Goal: Task Accomplishment & Management: Manage account settings

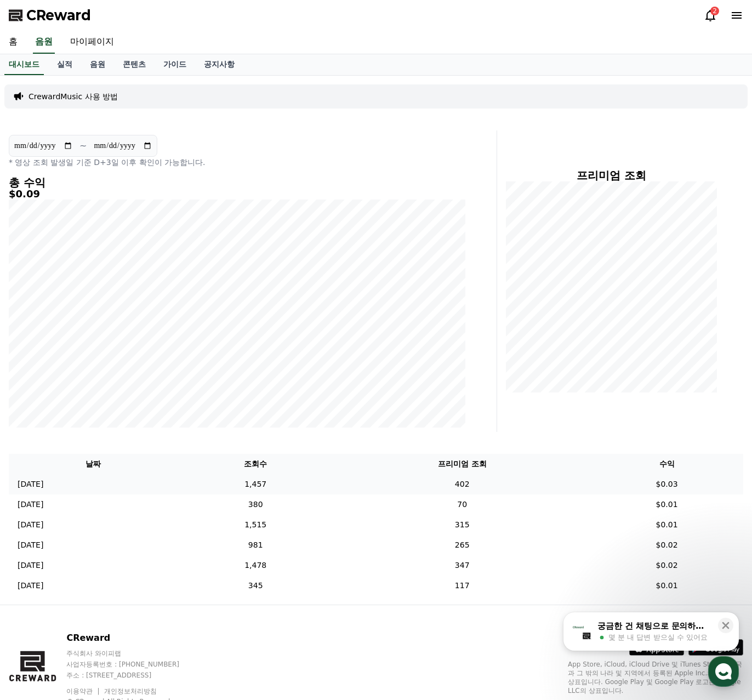
click at [321, 487] on td "1,457" at bounding box center [255, 484] width 157 height 20
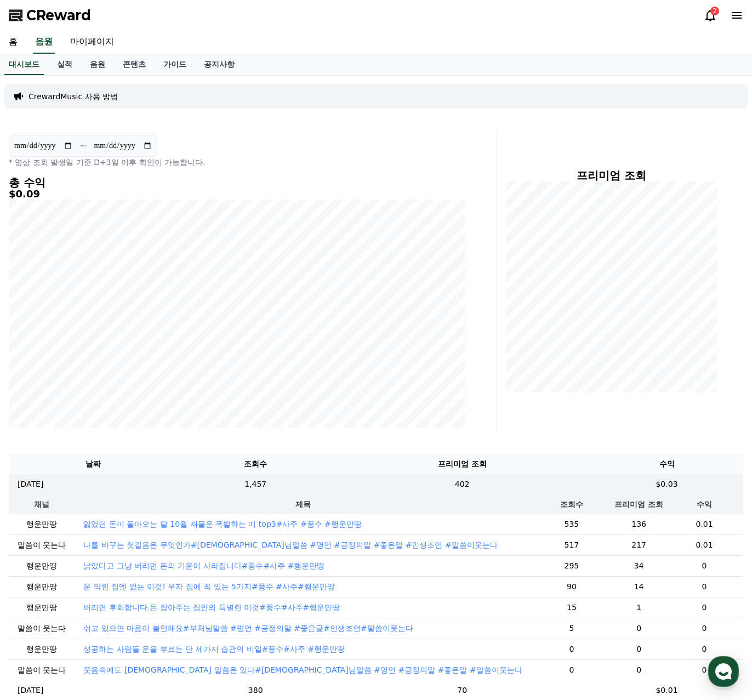
click at [275, 507] on th "제목" at bounding box center [303, 504] width 456 height 20
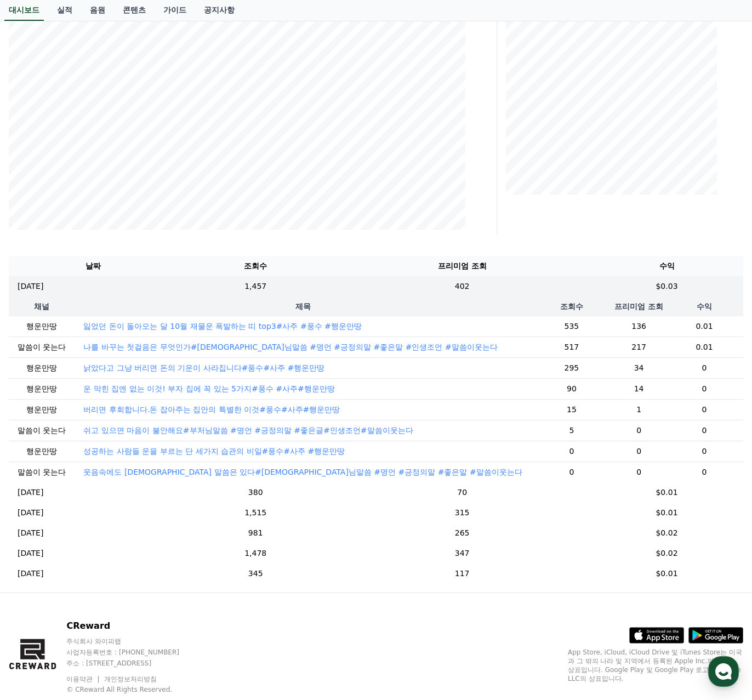
scroll to position [235, 0]
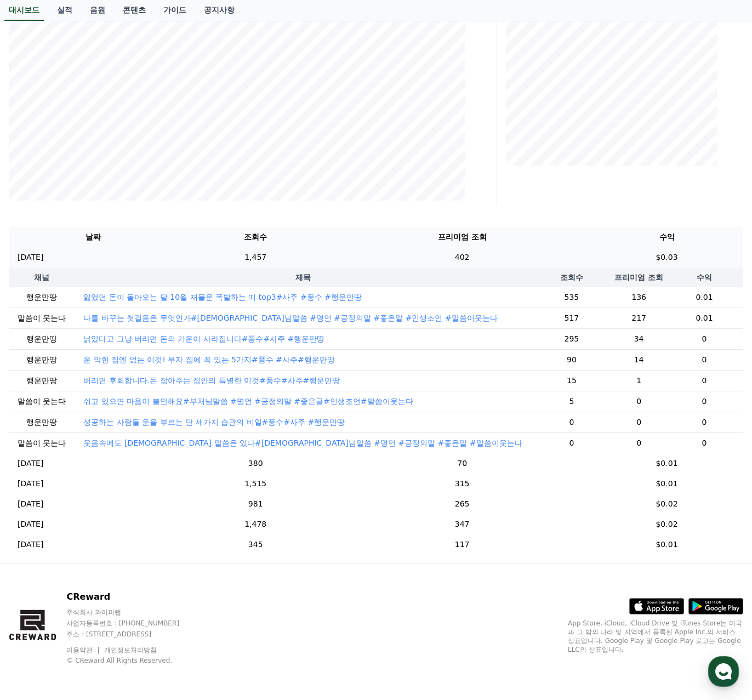
click at [498, 250] on td "402" at bounding box center [462, 257] width 256 height 20
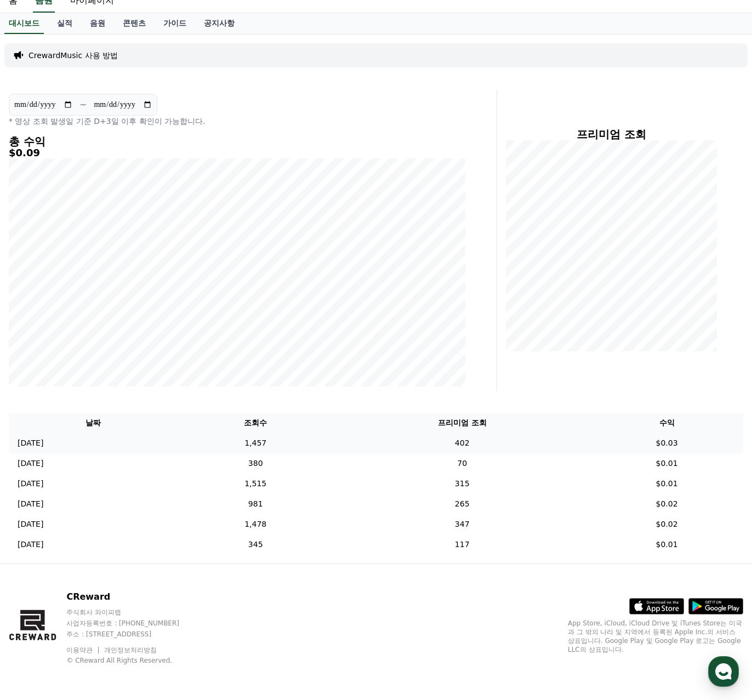
scroll to position [41, 0]
click at [62, 20] on link "실적" at bounding box center [64, 23] width 33 height 21
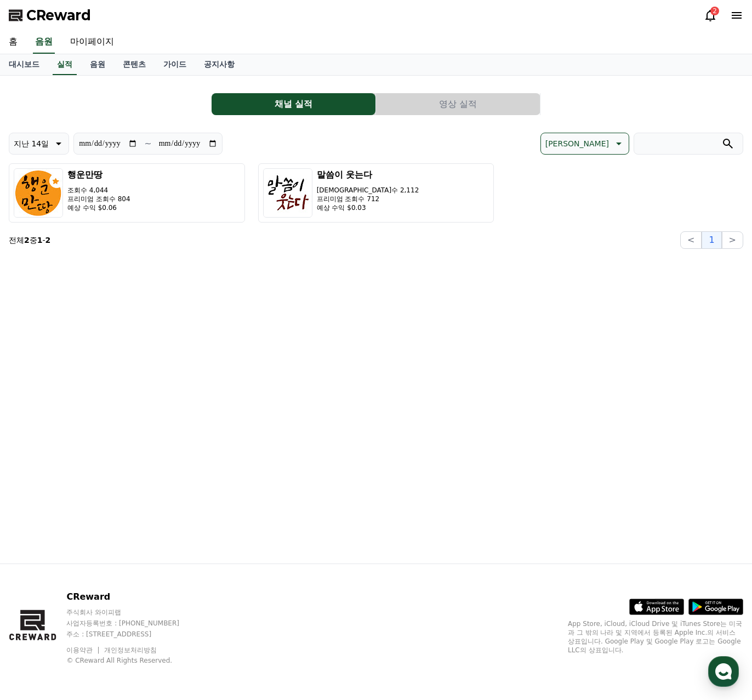
click at [459, 108] on button "영상 실적" at bounding box center [458, 104] width 164 height 22
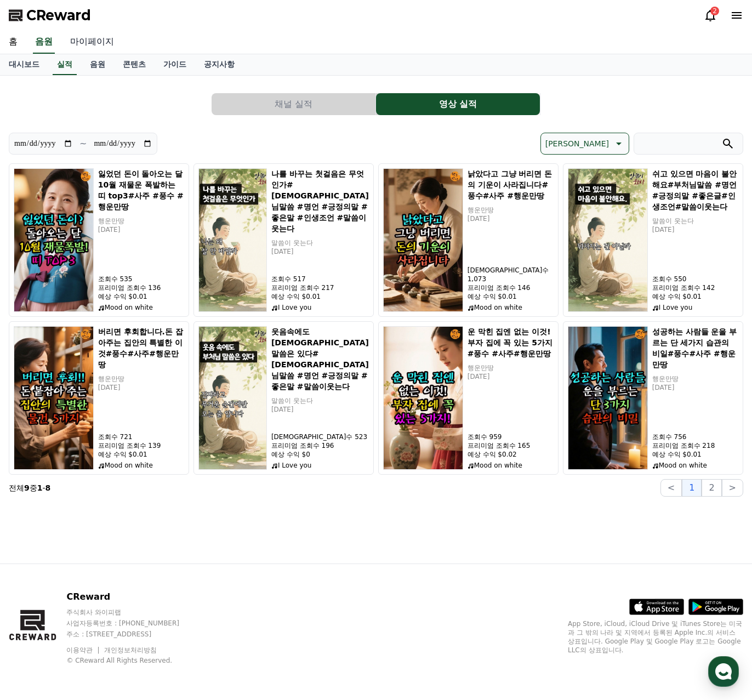
click at [83, 41] on link "마이페이지" at bounding box center [91, 42] width 61 height 23
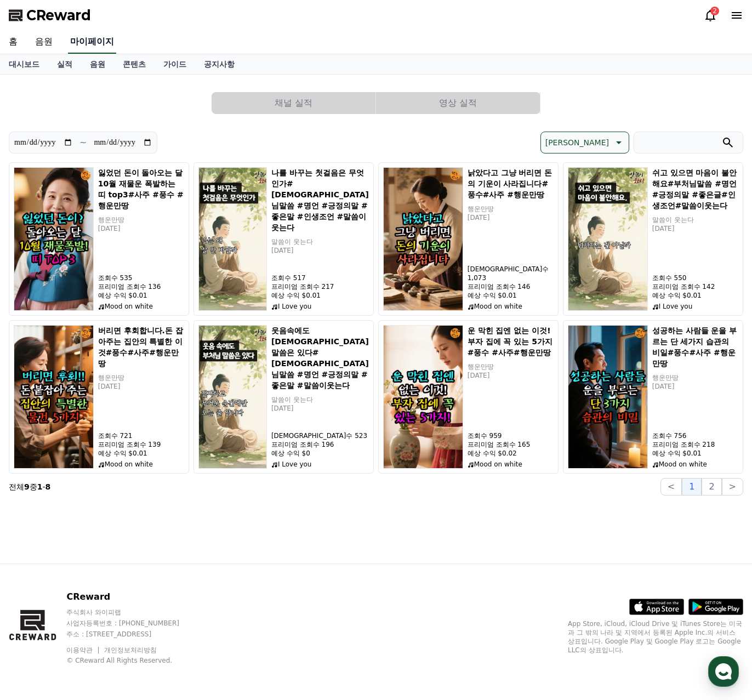
select select "**********"
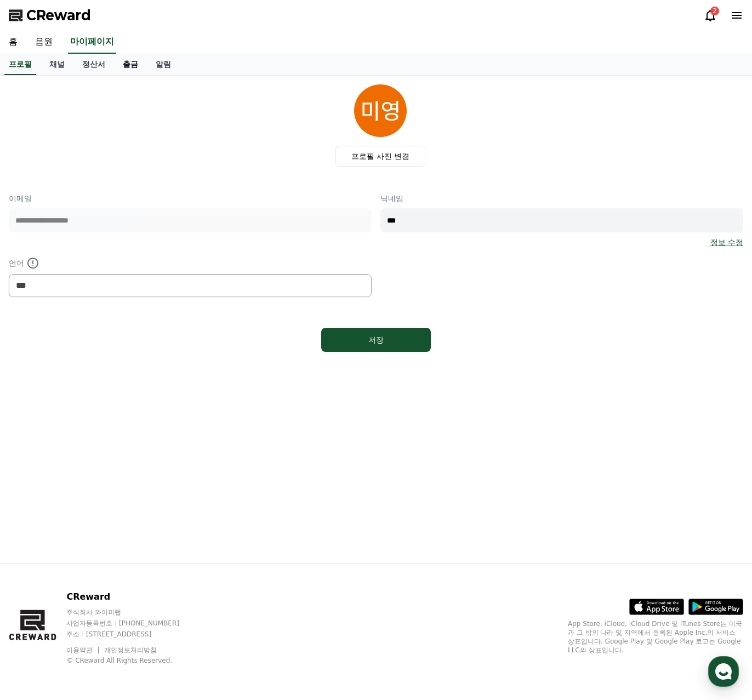
click at [124, 66] on link "출금" at bounding box center [130, 64] width 33 height 21
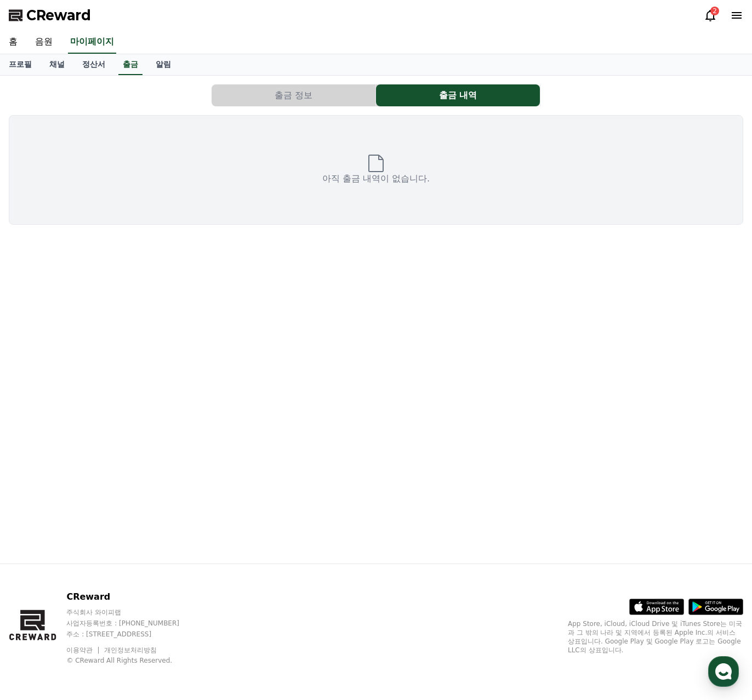
click at [302, 95] on button "출금 정보" at bounding box center [293, 95] width 164 height 22
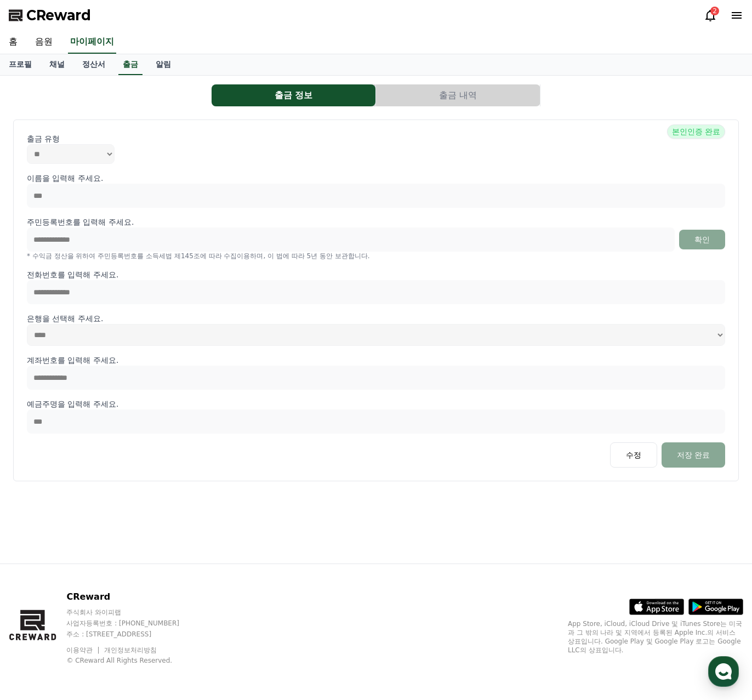
click at [446, 97] on button "출금 내역" at bounding box center [458, 95] width 164 height 22
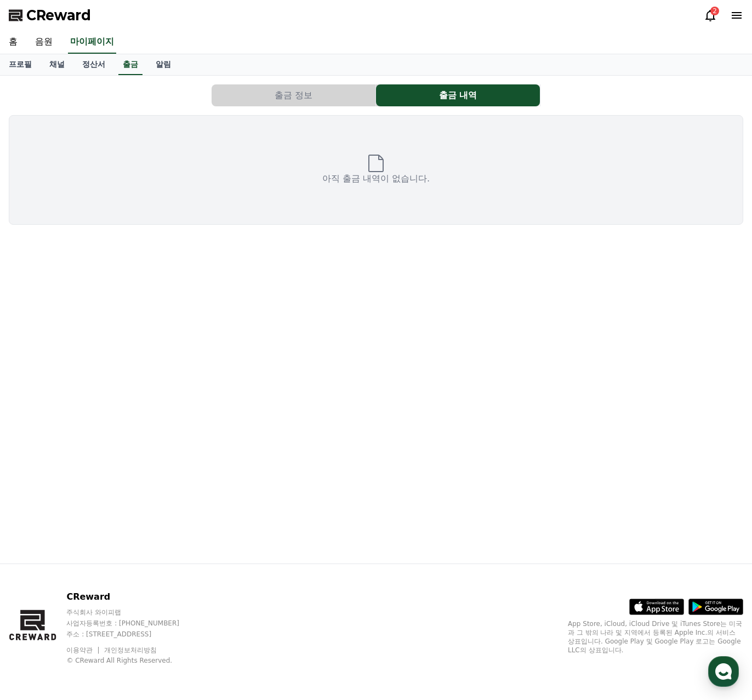
click at [313, 98] on button "출금 정보" at bounding box center [293, 95] width 164 height 22
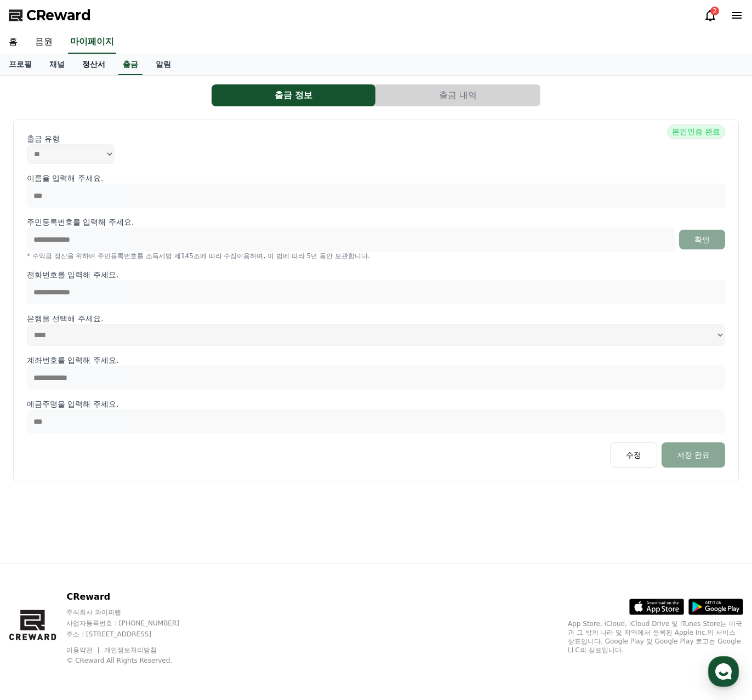
click at [96, 67] on link "정산서" at bounding box center [93, 64] width 41 height 21
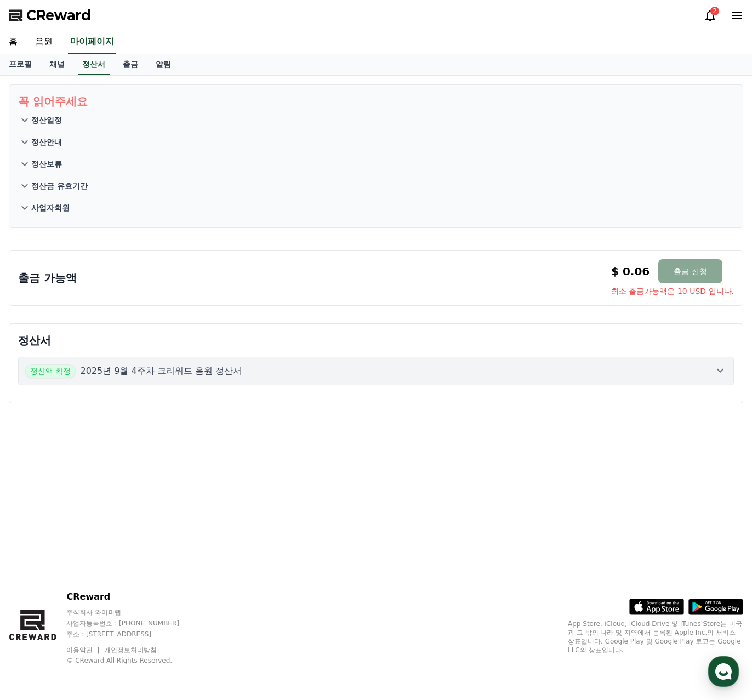
click at [721, 370] on icon at bounding box center [720, 371] width 7 height 4
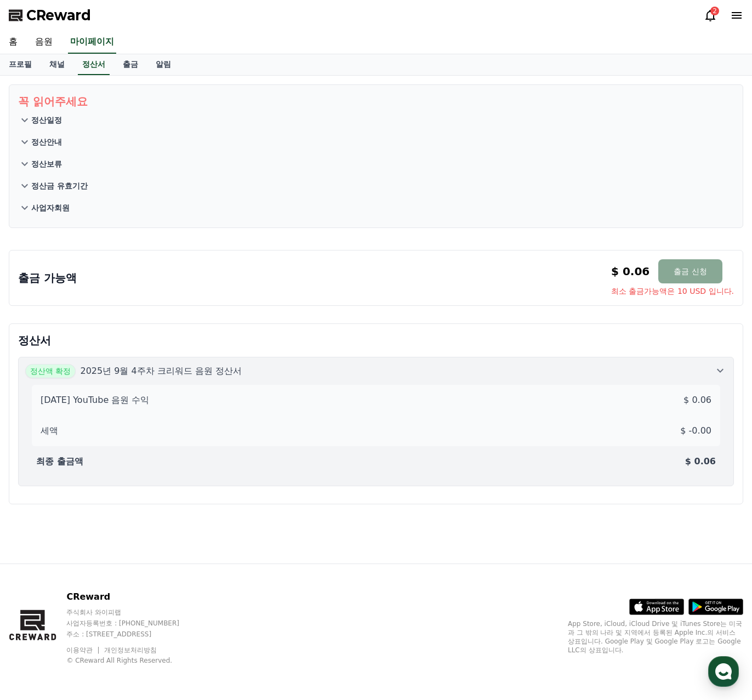
click at [721, 370] on icon at bounding box center [720, 371] width 7 height 4
